Goal: Task Accomplishment & Management: Manage account settings

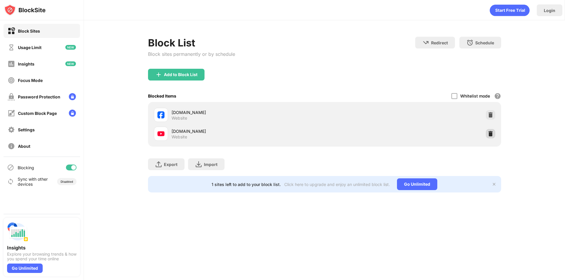
click at [486, 135] on div at bounding box center [490, 133] width 9 height 9
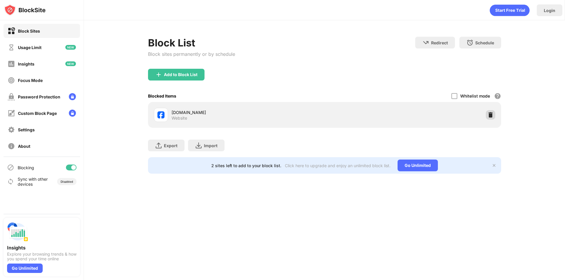
click at [489, 118] on div at bounding box center [490, 114] width 9 height 9
